Goal: Book appointment/travel/reservation

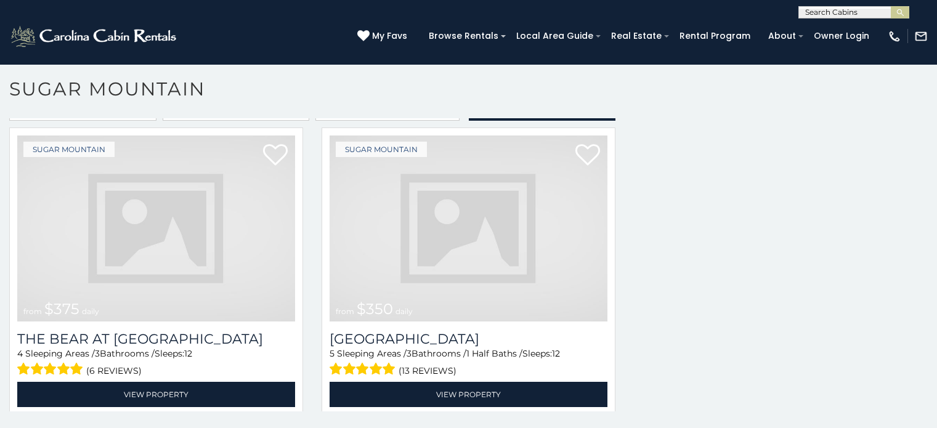
scroll to position [2669, 0]
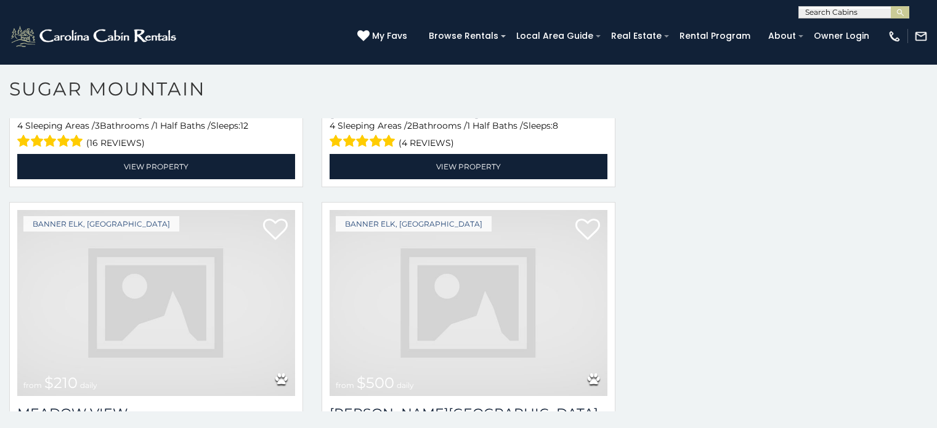
click at [260, 264] on img at bounding box center [156, 303] width 278 height 186
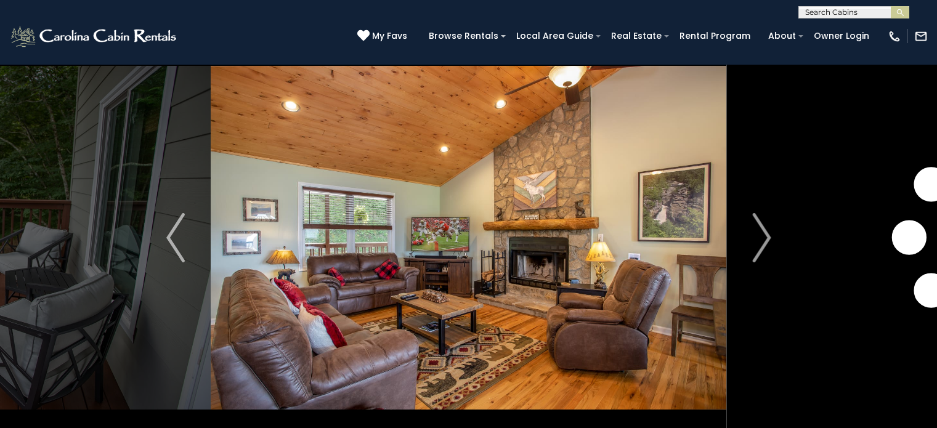
scroll to position [43, 0]
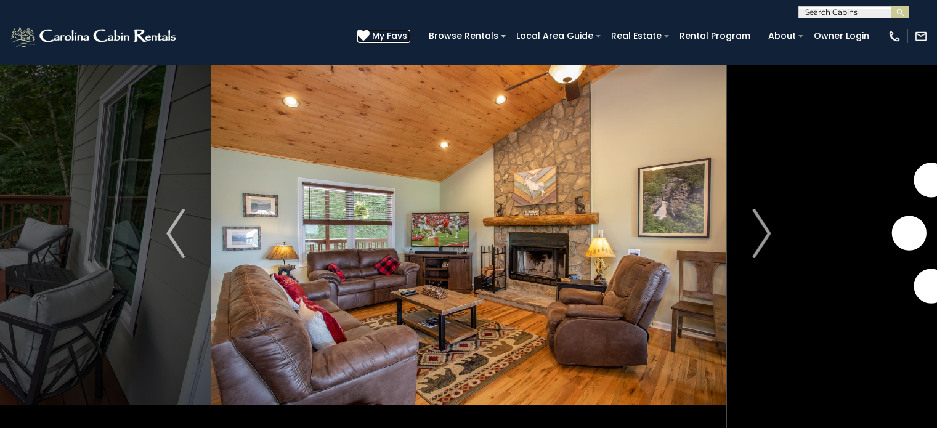
click at [407, 39] on span "My Favs" at bounding box center [389, 36] width 35 height 13
